Goal: Navigation & Orientation: Find specific page/section

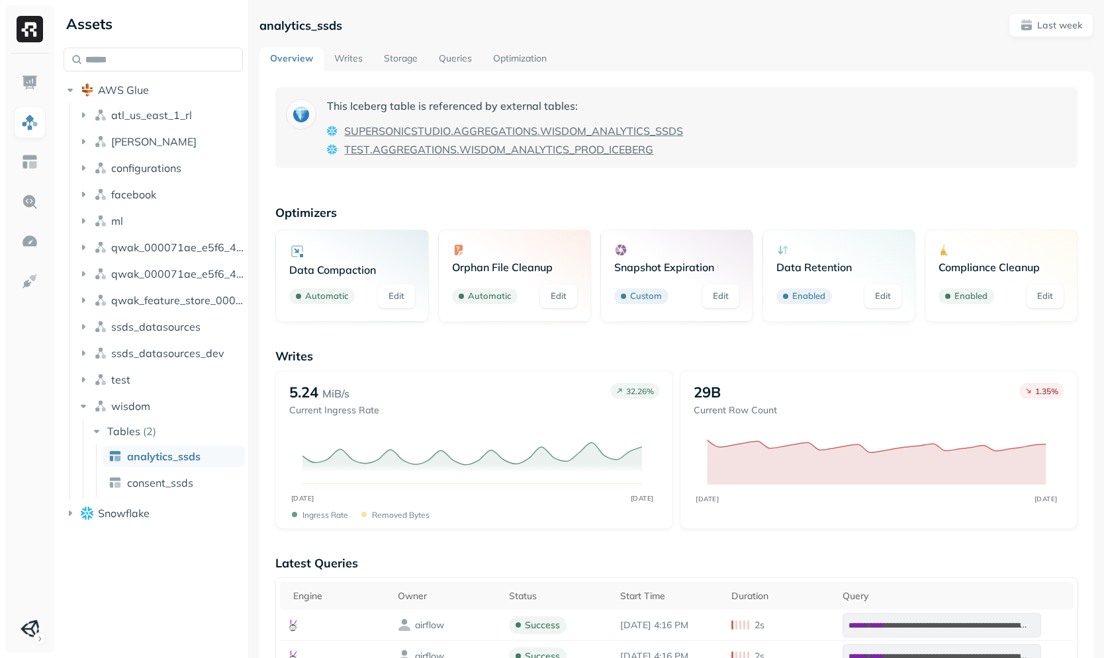
click at [23, 74] on img at bounding box center [29, 82] width 17 height 17
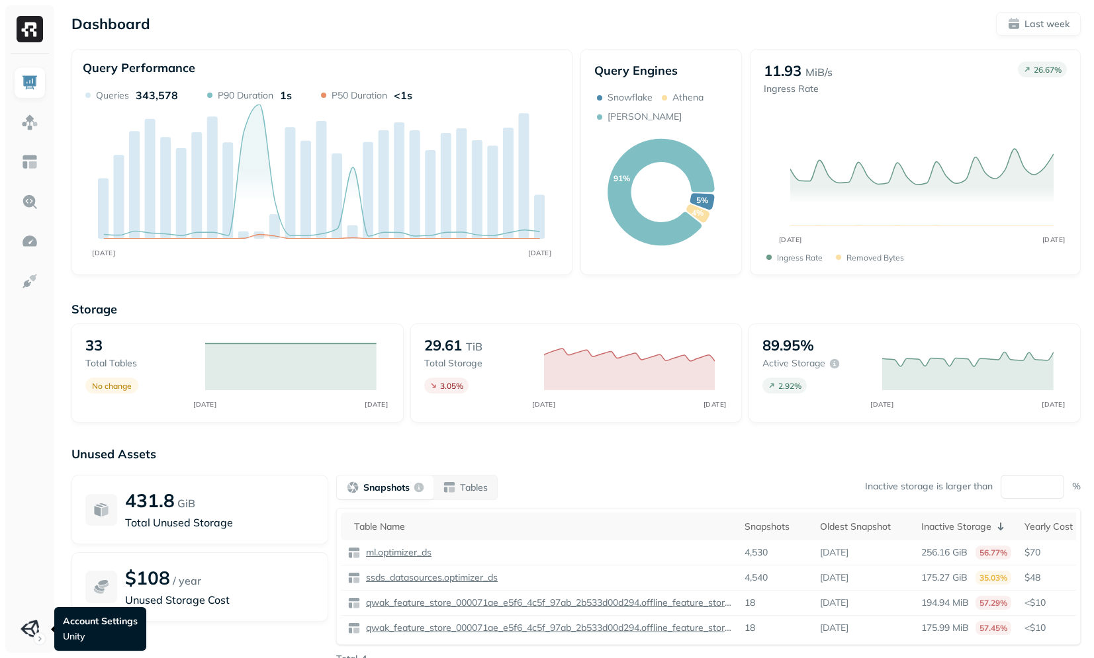
click at [24, 621] on html "Dashboard Last week Query Performance OCT [DATE] Queries 343,578 P90 Duration 1…" at bounding box center [547, 368] width 1094 height 736
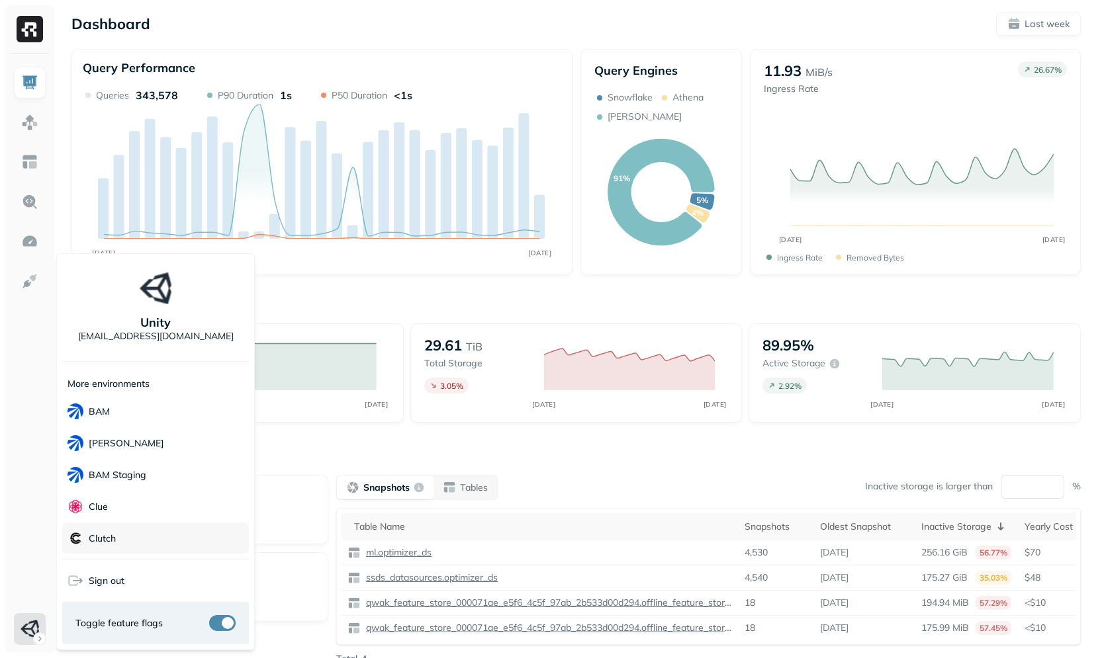
click at [122, 543] on div "Clutch" at bounding box center [155, 539] width 187 height 32
click at [384, 324] on html "Dashboard Last week Query Performance OCT [DATE] Queries 343,578 P90 Duration 1…" at bounding box center [552, 368] width 1104 height 736
